Goal: Task Accomplishment & Management: Complete application form

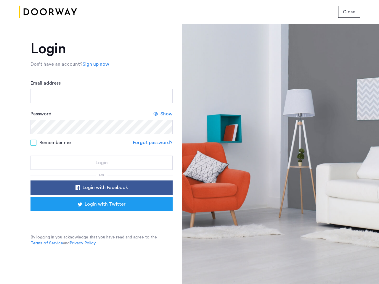
click at [349, 12] on span "Close" at bounding box center [348, 11] width 12 height 7
click at [94, 64] on link "Sign up now" at bounding box center [96, 64] width 27 height 7
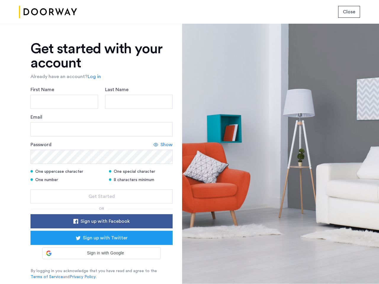
click at [153, 143] on icon at bounding box center [155, 144] width 5 height 5
click at [101, 187] on form "First Name Last Name Email Password Show One uppercase character One special ch…" at bounding box center [101, 144] width 142 height 117
click at [101, 204] on div "Get started with your account Already have an account? Log in First Name Last N…" at bounding box center [101, 161] width 142 height 238
